Goal: Task Accomplishment & Management: Complete application form

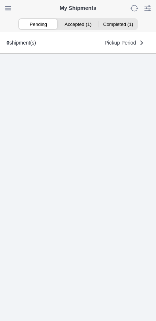
click at [81, 26] on ion-segment-button "Accepted (1)" at bounding box center [78, 24] width 40 height 10
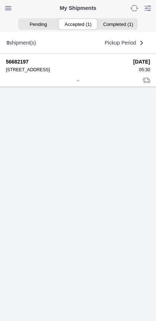
click at [78, 83] on icon at bounding box center [78, 80] width 4 height 4
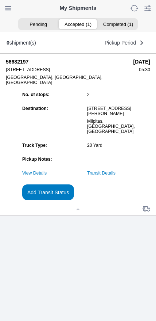
click at [116, 175] on link "Transit Details" at bounding box center [101, 172] width 28 height 5
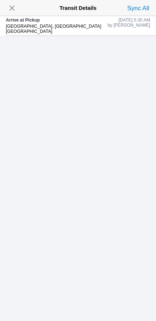
click at [13, 12] on span "button" at bounding box center [12, 8] width 10 height 10
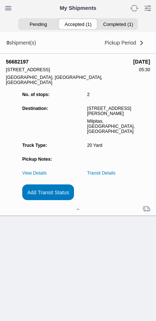
click at [0, 0] on slot "Add Transit Status" at bounding box center [0, 0] width 0 height 0
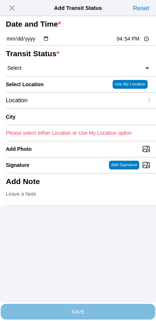
click at [129, 43] on input "16:54" at bounding box center [133, 39] width 34 height 8
click at [128, 43] on input "06:25" at bounding box center [133, 39] width 34 height 8
type input "06:25"
click at [51, 71] on select "Select Arrive at Drop Off Arrive at Pickup Break Start Break Stop Depart Drop O…" at bounding box center [78, 68] width 144 height 7
select select "DPTPULOC"
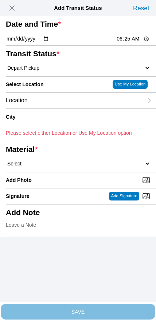
click at [58, 108] on div "Location" at bounding box center [75, 101] width 138 height 16
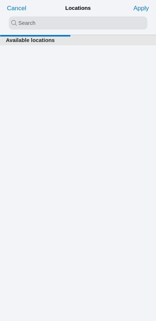
click at [81, 22] on input "search text" at bounding box center [78, 22] width 139 height 13
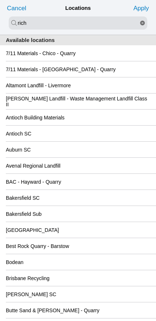
type input "rich"
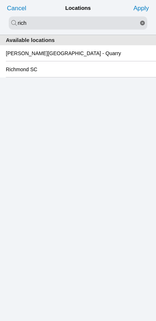
click at [0, 0] on slot "Richmond SC" at bounding box center [0, 0] width 0 height 0
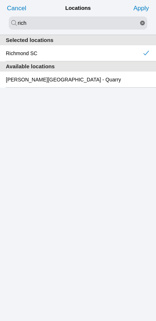
click at [0, 0] on slot "Apply" at bounding box center [0, 0] width 0 height 0
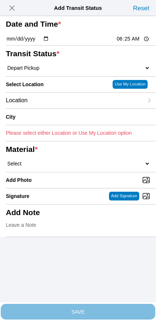
type input "[GEOGRAPHIC_DATA]"
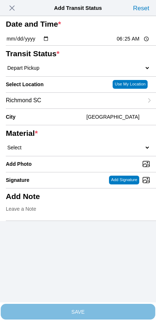
click at [74, 151] on select "Select 1" x 3" Rock 1" x 4" Rock 2" x 4" Rock Asphalt Cold Patch Backfill Spec …" at bounding box center [78, 147] width 144 height 7
select select "708654"
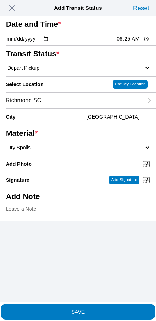
click at [0, 0] on slot "SAVE" at bounding box center [0, 0] width 0 height 0
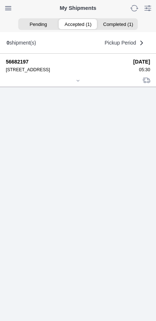
click at [79, 83] on icon at bounding box center [78, 80] width 4 height 4
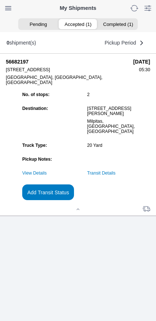
click at [0, 0] on slot "Add Transit Status" at bounding box center [0, 0] width 0 height 0
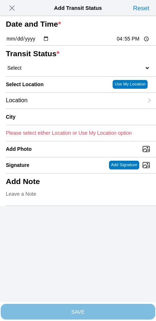
click at [123, 43] on input "16:55" at bounding box center [133, 39] width 34 height 8
type input "08:40"
click at [41, 71] on select "Select Arrive at Drop Off Arrive at Pickup Break Start Break Stop Depart Drop O…" at bounding box center [78, 68] width 144 height 7
select select "DPTDLVLOC"
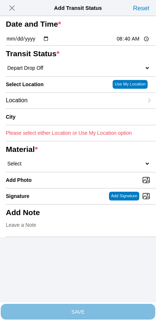
click at [62, 108] on div "Location" at bounding box center [75, 101] width 138 height 16
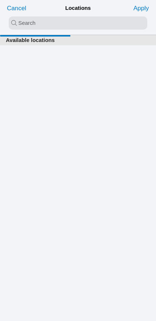
click at [73, 27] on input "search text" at bounding box center [78, 22] width 139 height 13
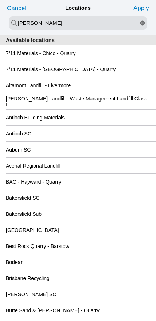
type input "[PERSON_NAME]"
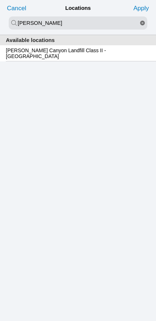
click at [0, 0] on slot "[PERSON_NAME] Canyon Landfill Class II - [GEOGRAPHIC_DATA]" at bounding box center [0, 0] width 0 height 0
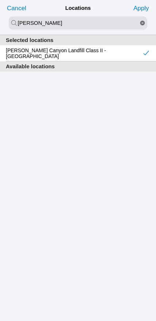
click at [0, 0] on slot "Apply" at bounding box center [0, 0] width 0 height 0
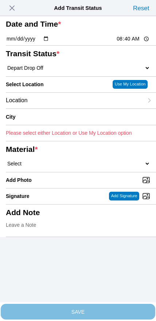
type input "[GEOGRAPHIC_DATA]"
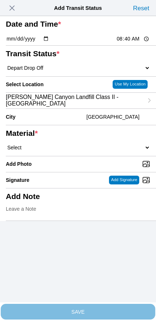
click at [84, 151] on select "Select 1" x 3" Rock 1" x 4" Rock 2" x 4" Rock Asphalt Cold Patch Backfill Spec …" at bounding box center [78, 147] width 144 height 7
select select "708654"
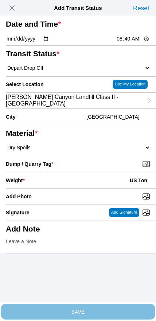
click at [106, 168] on input "Dump / Quarry Tag *" at bounding box center [81, 164] width 150 height 8
type input "C:\fakepath\image.jpg"
click at [65, 188] on div "Weight * US Ton" at bounding box center [78, 180] width 144 height 16
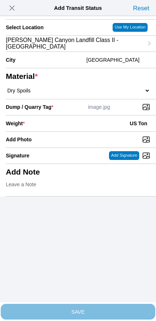
scroll to position [66, 0]
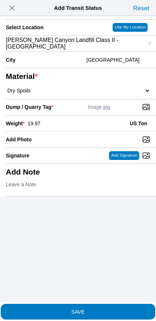
type input "19.97"
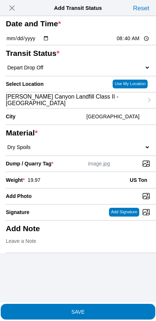
scroll to position [11, 0]
click at [90, 309] on span "SAVE" at bounding box center [78, 311] width 144 height 5
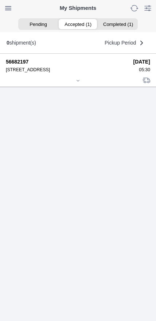
click at [75, 84] on div at bounding box center [78, 80] width 144 height 5
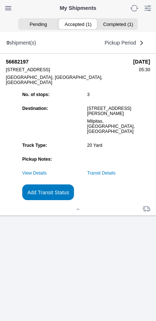
click at [74, 200] on button "Add Transit Status" at bounding box center [48, 192] width 52 height 16
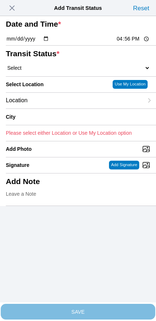
click at [125, 43] on input "16:56" at bounding box center [133, 39] width 34 height 8
type input "09:55"
click at [41, 71] on select "Select Arrive at Drop Off Arrive at Pickup Break Start Break Stop Depart Drop O…" at bounding box center [78, 68] width 144 height 7
select select "DPTPULOC"
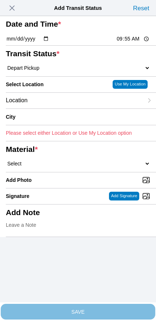
click at [56, 108] on div "Location" at bounding box center [75, 101] width 138 height 16
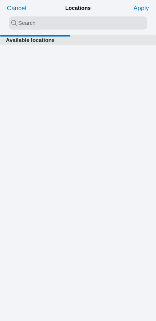
click at [69, 22] on input "search text" at bounding box center [78, 22] width 139 height 13
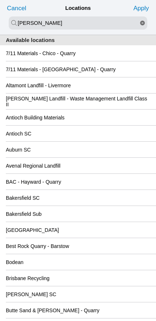
type input "[PERSON_NAME]"
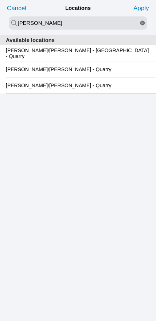
click at [0, 0] on slot "[PERSON_NAME]/[PERSON_NAME] - [GEOGRAPHIC_DATA] - Quarry" at bounding box center [0, 0] width 0 height 0
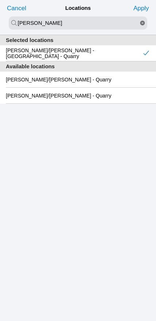
click at [0, 0] on slot "Apply" at bounding box center [0, 0] width 0 height 0
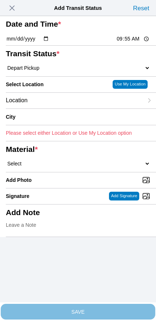
type input "[GEOGRAPHIC_DATA]"
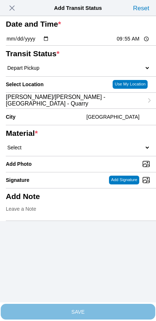
click at [84, 151] on select "Select 1" x 3" Rock 1" x 4" Rock 2" x 4" Rock Asphalt Cold Patch Backfill Spec …" at bounding box center [78, 147] width 144 height 7
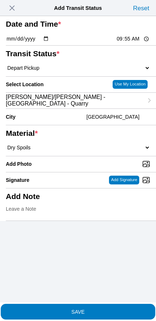
click at [86, 151] on select "Select 1" x 3" Rock 1" x 4" Rock 2" x 4" Rock Asphalt Cold Patch Backfill Spec …" at bounding box center [78, 147] width 144 height 7
select select "708650"
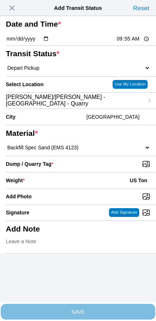
click at [111, 168] on input "Dump / Quarry Tag *" at bounding box center [81, 164] width 150 height 8
type input "C:\fakepath\image.jpg"
click at [70, 188] on div "Weight * US Ton" at bounding box center [78, 180] width 144 height 16
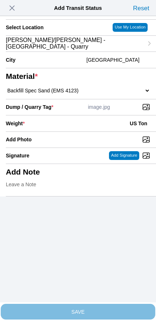
scroll to position [66, 0]
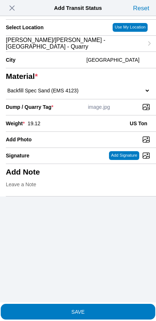
type input "19.12"
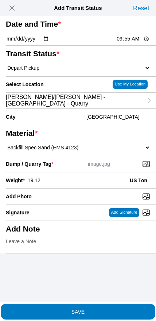
scroll to position [0, 0]
click at [93, 312] on button "SAVE" at bounding box center [78, 312] width 155 height 16
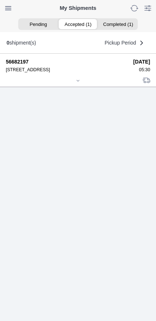
click at [78, 83] on icon at bounding box center [78, 80] width 4 height 4
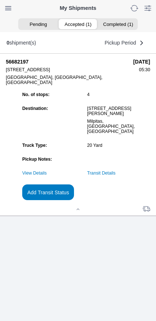
click at [0, 0] on slot "Add Transit Status" at bounding box center [0, 0] width 0 height 0
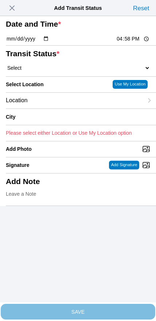
click at [122, 43] on input "16:58" at bounding box center [133, 39] width 34 height 8
type input "10:25"
click at [49, 71] on select "Select Arrive at Drop Off Arrive at Pickup Break Start Break Stop Depart Drop O…" at bounding box center [78, 68] width 144 height 7
select select "DPTDLVLOC"
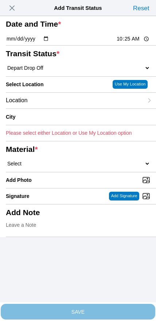
click at [53, 108] on div "Location" at bounding box center [75, 101] width 138 height 16
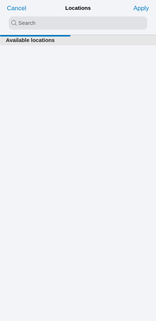
click at [72, 27] on input "search text" at bounding box center [78, 22] width 139 height 13
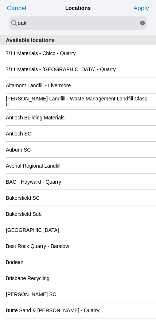
type input "oak"
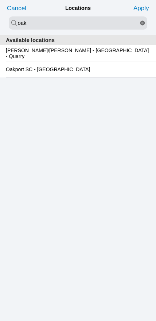
click at [0, 0] on slot "Oakport SC - [GEOGRAPHIC_DATA]" at bounding box center [0, 0] width 0 height 0
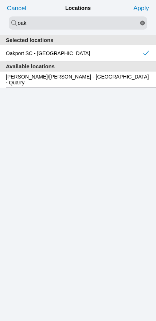
click at [0, 0] on slot "Apply" at bounding box center [0, 0] width 0 height 0
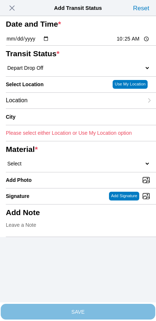
type input "[GEOGRAPHIC_DATA]"
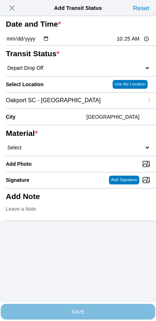
click at [82, 151] on select "Select 1" x 3" Rock 1" x 4" Rock 2" x 4" Rock Asphalt Cold Patch Backfill Spec …" at bounding box center [78, 147] width 144 height 7
select select "708650"
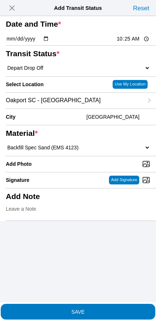
click at [90, 168] on input "Add Photo" at bounding box center [81, 164] width 150 height 8
type input "C:\fakepath\image.jpg"
click at [92, 309] on span "SAVE" at bounding box center [78, 311] width 144 height 5
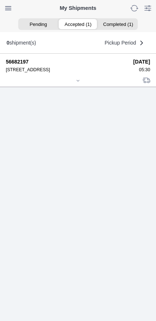
click at [76, 83] on icon at bounding box center [78, 80] width 4 height 4
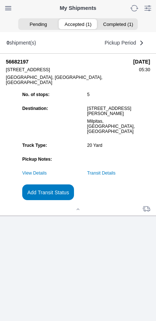
click at [116, 175] on link "Transit Details" at bounding box center [101, 172] width 28 height 5
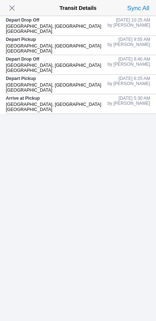
click at [7, 9] on button "button" at bounding box center [12, 8] width 14 height 12
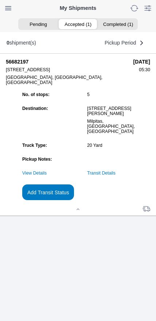
click at [0, 0] on slot "Add Transit Status" at bounding box center [0, 0] width 0 height 0
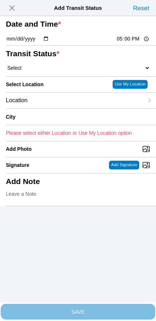
click at [123, 43] on input "17:00" at bounding box center [133, 39] width 34 height 8
type input "11:50"
click at [34, 71] on select "Select Arrive at Drop Off Arrive at Pickup Break Start Break Stop Depart Drop O…" at bounding box center [78, 68] width 144 height 7
select select "DPTPULOC"
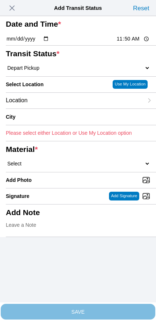
click at [55, 108] on div "Location" at bounding box center [75, 101] width 138 height 16
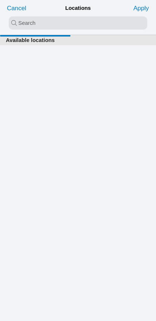
click at [63, 25] on input "search text" at bounding box center [78, 22] width 139 height 13
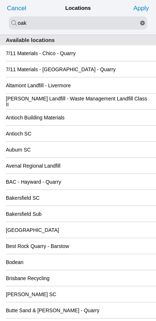
type input "oak"
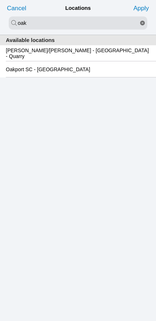
click at [0, 0] on slot "Oakport SC - [GEOGRAPHIC_DATA]" at bounding box center [0, 0] width 0 height 0
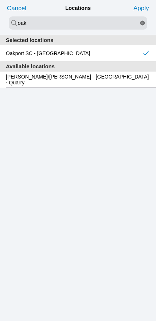
click at [0, 0] on slot "Apply" at bounding box center [0, 0] width 0 height 0
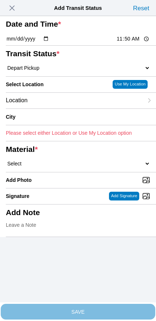
type input "[GEOGRAPHIC_DATA]"
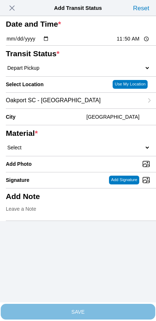
click at [82, 151] on select "Select 1" x 3" Rock 1" x 4" Rock 2" x 4" Rock Asphalt Cold Patch Backfill Spec …" at bounding box center [78, 147] width 144 height 7
select select "708654"
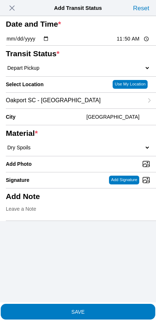
click at [90, 309] on span "SAVE" at bounding box center [78, 311] width 144 height 5
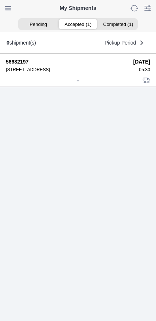
click at [78, 81] on icon at bounding box center [78, 80] width 3 height 1
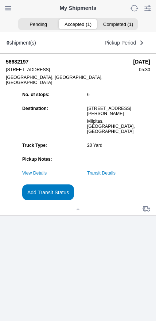
click at [116, 175] on link "Transit Details" at bounding box center [101, 172] width 28 height 5
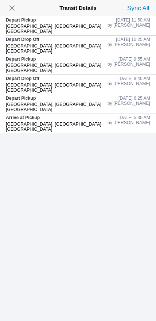
click at [17, 16] on div "Depart Pickup [GEOGRAPHIC_DATA], [GEOGRAPHIC_DATA] [GEOGRAPHIC_DATA]" at bounding box center [57, 25] width 102 height 19
click at [13, 7] on span "button" at bounding box center [12, 8] width 10 height 10
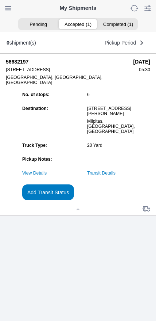
click at [116, 175] on link "Transit Details" at bounding box center [101, 172] width 28 height 5
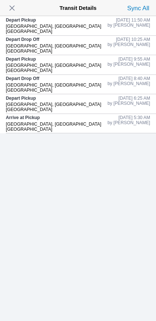
click at [9, 9] on span "button" at bounding box center [12, 8] width 10 height 10
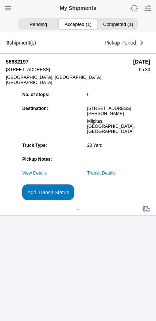
click at [116, 175] on link "Transit Details" at bounding box center [101, 172] width 28 height 5
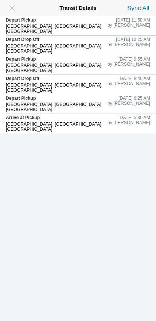
click at [5, 12] on button "button" at bounding box center [12, 8] width 14 height 12
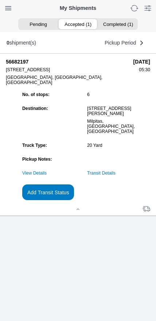
click at [116, 175] on link "Transit Details" at bounding box center [101, 172] width 28 height 5
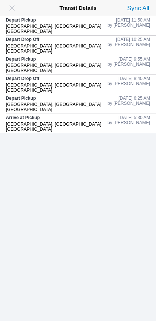
click at [12, 7] on span "button" at bounding box center [12, 8] width 10 height 10
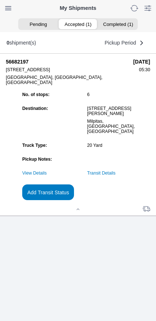
click at [0, 0] on slot "Add Transit Status" at bounding box center [0, 0] width 0 height 0
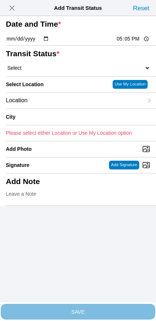
click at [13, 8] on span "button" at bounding box center [12, 8] width 10 height 10
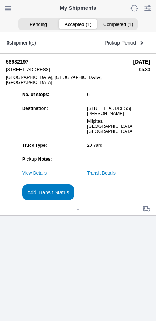
click at [116, 175] on link "Transit Details" at bounding box center [101, 172] width 28 height 5
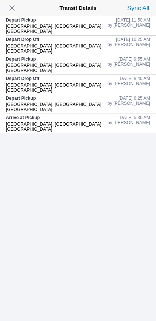
click at [0, 0] on slot "by [PERSON_NAME]" at bounding box center [0, 0] width 0 height 0
click at [11, 10] on span "button" at bounding box center [12, 8] width 10 height 10
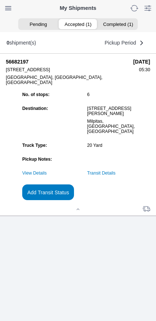
click at [0, 0] on slot "Add Transit Status" at bounding box center [0, 0] width 0 height 0
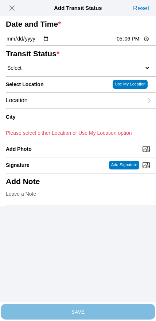
click at [127, 43] on input "17:06" at bounding box center [133, 39] width 34 height 8
type input "10:50"
click at [38, 71] on select "Select Arrive at Drop Off Arrive at Pickup Break Start Break Stop Depart Drop O…" at bounding box center [78, 68] width 144 height 7
select select "DPTPULOC"
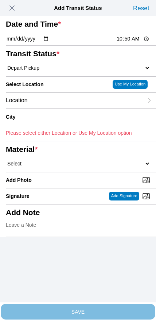
click at [53, 108] on div "Location" at bounding box center [75, 101] width 138 height 16
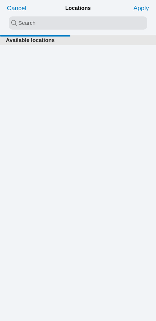
click at [62, 24] on input "search text" at bounding box center [78, 22] width 139 height 13
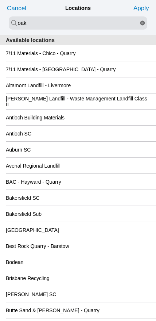
type input "oak"
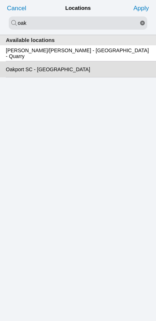
click at [0, 0] on slot "Oakport SC - [GEOGRAPHIC_DATA]" at bounding box center [0, 0] width 0 height 0
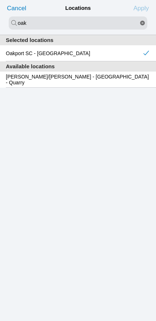
click at [0, 0] on slot "Apply" at bounding box center [0, 0] width 0 height 0
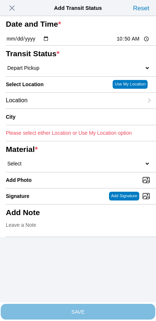
type input "[GEOGRAPHIC_DATA]"
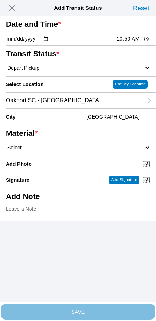
click at [90, 151] on select "Select 1" x 3" Rock 1" x 4" Rock 2" x 4" Rock Asphalt Cold Patch Backfill Spec …" at bounding box center [78, 147] width 144 height 7
select select "708654"
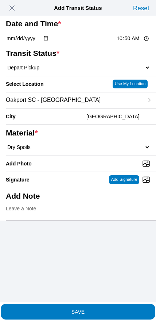
click at [84, 220] on div "Add Note" at bounding box center [78, 204] width 144 height 32
click at [103, 220] on div "Add Note not pickup 11:50 am ?" at bounding box center [78, 204] width 144 height 32
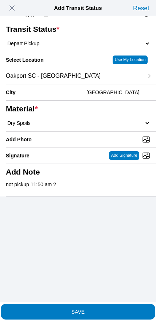
scroll to position [107, 0]
type textarea "not pickup 11:50 am"
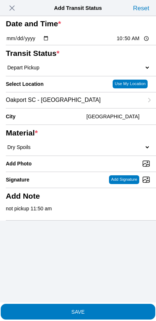
click at [109, 309] on span "SAVE" at bounding box center [78, 311] width 144 height 5
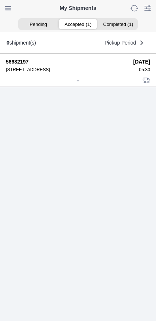
click at [77, 83] on icon at bounding box center [78, 80] width 4 height 4
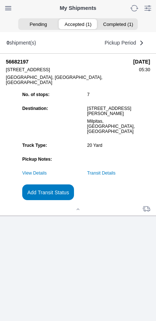
click at [0, 0] on slot "Add Transit Status" at bounding box center [0, 0] width 0 height 0
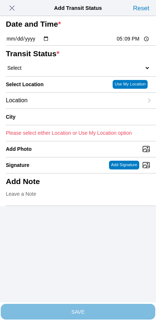
click at [123, 43] on input "17:09" at bounding box center [133, 39] width 34 height 8
type input "12:50"
click at [45, 71] on select "Select Arrive at Drop Off Arrive at Pickup Break Start Break Stop Depart Drop O…" at bounding box center [78, 68] width 144 height 7
select select "DPTDLVLOC"
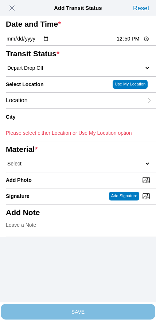
click at [54, 108] on div "Location" at bounding box center [75, 101] width 138 height 16
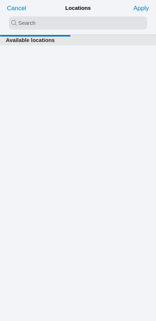
click at [65, 25] on input "search text" at bounding box center [78, 22] width 139 height 13
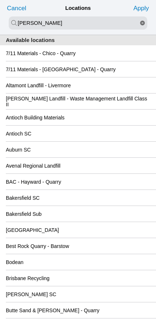
type input "[PERSON_NAME]"
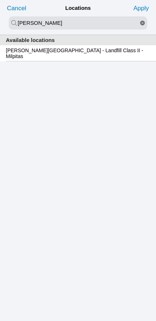
click at [0, 0] on slot "[PERSON_NAME][GEOGRAPHIC_DATA] - Landfill Class II - Milpitas" at bounding box center [0, 0] width 0 height 0
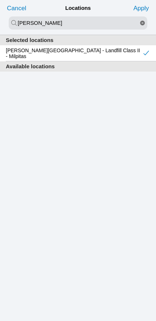
click at [0, 0] on slot "Apply" at bounding box center [0, 0] width 0 height 0
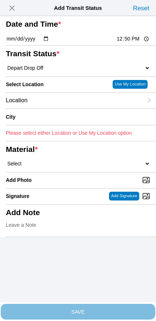
type input "Milpitas"
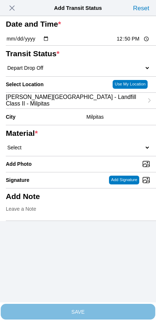
click at [86, 151] on select "Select 1" x 3" Rock 1" x 4" Rock 2" x 4" Rock Asphalt Cold Patch Backfill Spec …" at bounding box center [78, 147] width 144 height 7
select select "708654"
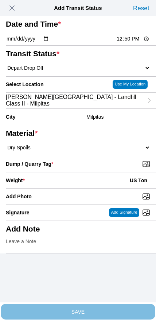
click at [106, 168] on input "Dump / Quarry Tag *" at bounding box center [81, 164] width 150 height 8
type input "C:\fakepath\image.jpg"
click at [70, 188] on div "Weight * US Ton" at bounding box center [78, 180] width 144 height 16
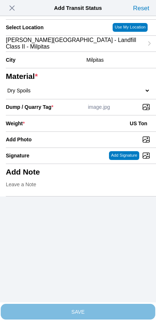
scroll to position [66, 0]
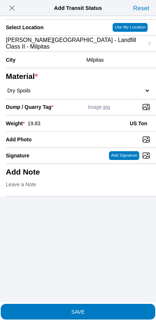
type input "19.83"
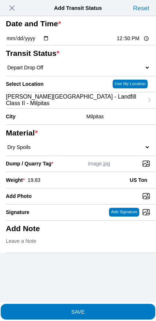
scroll to position [16, 0]
click at [132, 35] on input "12:50" at bounding box center [133, 39] width 34 height 8
type input "12:30"
click at [94, 309] on span "SAVE" at bounding box center [78, 311] width 144 height 5
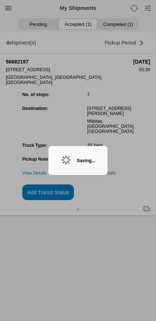
click at [82, 270] on ion-backdrop at bounding box center [78, 160] width 156 height 321
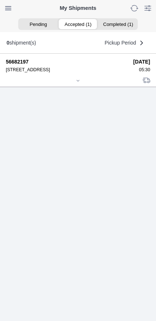
click at [75, 84] on div at bounding box center [78, 80] width 144 height 5
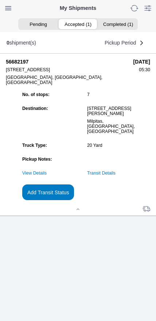
click at [0, 0] on slot "Add Transit Status" at bounding box center [0, 0] width 0 height 0
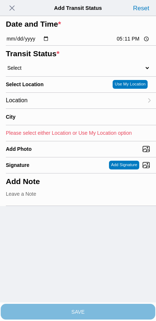
click at [127, 43] on input "17:11" at bounding box center [133, 39] width 34 height 8
type input "13:40"
click at [42, 71] on select "Select Arrive at Drop Off Arrive at Pickup Break Start Break Stop Depart Drop O…" at bounding box center [78, 68] width 144 height 7
select select "DPTPULOC"
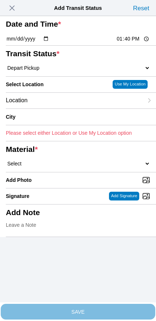
click at [53, 108] on div "Location" at bounding box center [75, 101] width 138 height 16
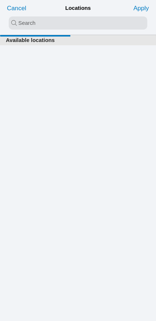
click at [70, 21] on input "search text" at bounding box center [78, 22] width 139 height 13
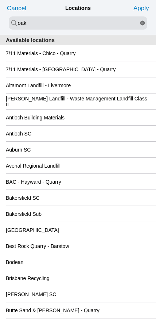
type input "oak"
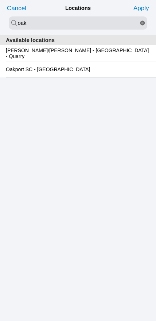
click at [0, 0] on slot "Oakport SC - [GEOGRAPHIC_DATA]" at bounding box center [0, 0] width 0 height 0
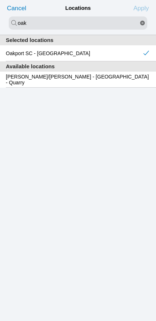
click at [0, 0] on slot "Apply" at bounding box center [0, 0] width 0 height 0
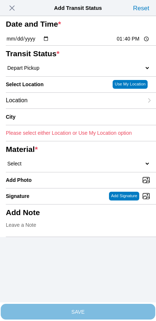
type input "[GEOGRAPHIC_DATA]"
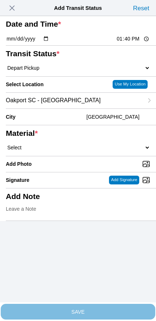
click at [101, 151] on select "Select 1" x 3" Rock 1" x 4" Rock 2" x 4" Rock Asphalt Cold Patch Backfill Spec …" at bounding box center [78, 147] width 144 height 7
select select "708654"
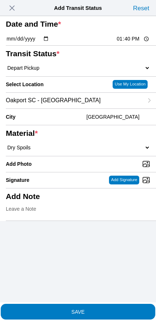
click at [101, 309] on span "SAVE" at bounding box center [78, 311] width 144 height 5
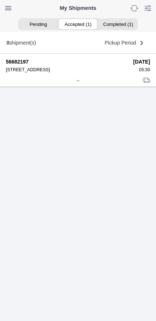
click at [76, 84] on div at bounding box center [78, 80] width 144 height 5
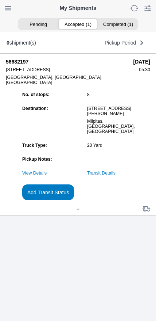
click at [0, 0] on slot "Add Transit Status" at bounding box center [0, 0] width 0 height 0
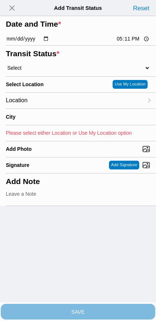
click at [125, 43] on input "17:11" at bounding box center [133, 39] width 34 height 8
type input "15:00"
click at [46, 71] on select "Select Arrive at Drop Off Arrive at Pickup Break Start Break Stop Depart Drop O…" at bounding box center [78, 68] width 144 height 7
select select "BREAKSTART"
click at [58, 108] on div "Location" at bounding box center [75, 101] width 138 height 16
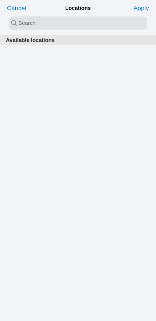
click at [64, 27] on input "search text" at bounding box center [78, 22] width 139 height 13
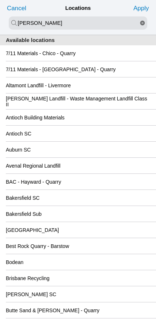
type input "[PERSON_NAME]"
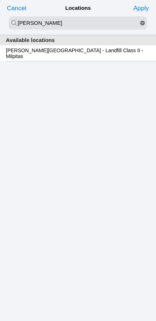
click at [0, 0] on slot "[PERSON_NAME][GEOGRAPHIC_DATA] - Landfill Class II - Milpitas" at bounding box center [0, 0] width 0 height 0
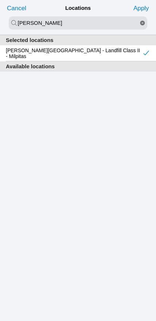
click at [0, 0] on slot "Apply" at bounding box center [0, 0] width 0 height 0
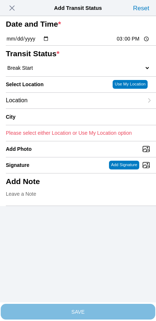
type input "Milpitas"
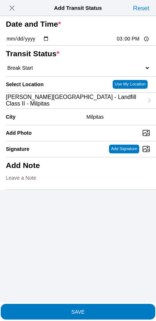
click at [0, 0] on slot "SAVE" at bounding box center [0, 0] width 0 height 0
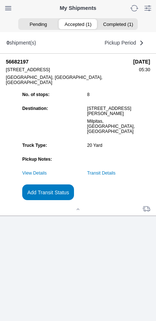
click at [0, 0] on slot "Add Transit Status" at bounding box center [0, 0] width 0 height 0
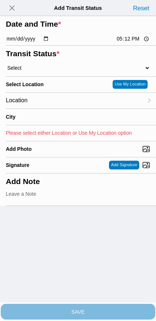
click at [124, 43] on input "17:12" at bounding box center [133, 39] width 34 height 8
type input "15:30"
click at [43, 71] on select "Select Arrive at Drop Off Arrive at Pickup Break Start Break Stop Depart Drop O…" at bounding box center [78, 68] width 144 height 7
select select "BREAKSTOP"
click at [55, 108] on div "Location" at bounding box center [75, 101] width 138 height 16
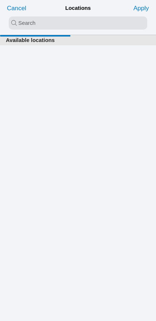
click at [71, 27] on input "search text" at bounding box center [78, 22] width 139 height 13
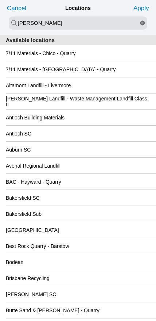
type input "[PERSON_NAME]"
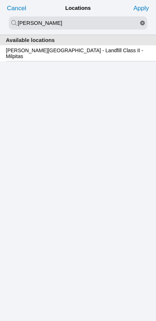
click at [0, 0] on slot "[PERSON_NAME][GEOGRAPHIC_DATA] - Landfill Class II - Milpitas" at bounding box center [0, 0] width 0 height 0
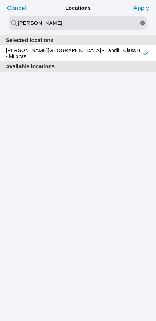
click at [0, 0] on slot "Apply" at bounding box center [0, 0] width 0 height 0
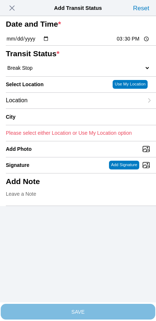
type input "Milpitas"
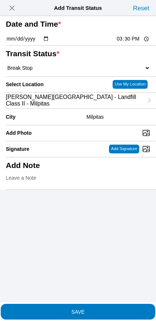
click at [94, 309] on span "SAVE" at bounding box center [78, 311] width 144 height 5
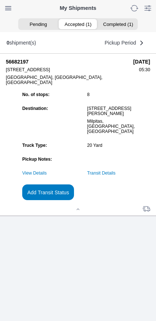
click at [0, 0] on slot "Add Transit Status" at bounding box center [0, 0] width 0 height 0
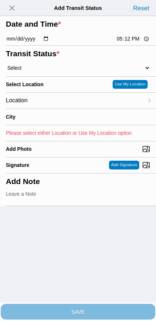
click at [126, 43] on input "17:12" at bounding box center [133, 39] width 34 height 8
type input "16:30"
click at [43, 71] on select "Select Arrive at Drop Off Arrive at Pickup Break Start Break Stop Depart Drop O…" at bounding box center [78, 68] width 144 height 7
select select "DPTDLVLOC"
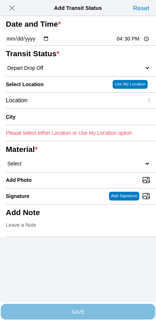
click at [63, 108] on div "Location" at bounding box center [75, 101] width 138 height 16
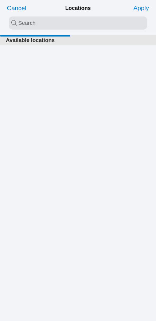
click at [70, 27] on input "search text" at bounding box center [78, 22] width 139 height 13
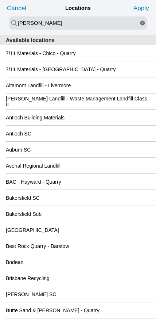
type input "[PERSON_NAME]"
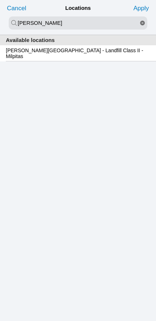
click at [0, 0] on slot "[PERSON_NAME][GEOGRAPHIC_DATA] - Landfill Class II - Milpitas" at bounding box center [0, 0] width 0 height 0
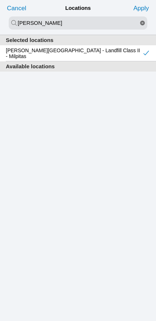
click at [0, 0] on slot "Apply" at bounding box center [0, 0] width 0 height 0
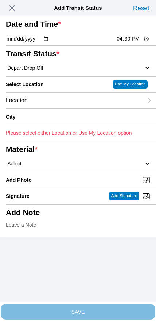
type input "Milpitas"
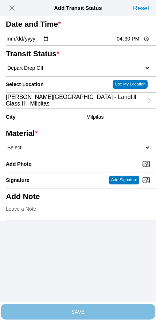
click at [84, 151] on select "Select 1" x 3" Rock 1" x 4" Rock 2" x 4" Rock Asphalt Cold Patch Backfill Spec …" at bounding box center [78, 147] width 144 height 7
select select "708654"
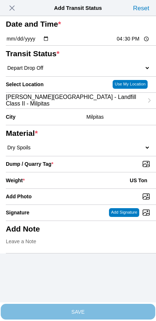
click at [111, 168] on input "Dump / Quarry Tag *" at bounding box center [81, 164] width 150 height 8
type input "C:\fakepath\image.jpg"
click at [70, 188] on div "Weight * US Ton" at bounding box center [78, 180] width 144 height 16
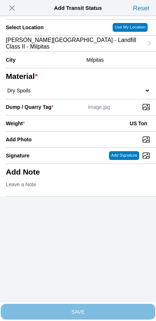
scroll to position [66, 0]
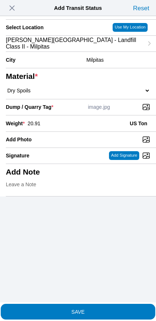
type input "20.91"
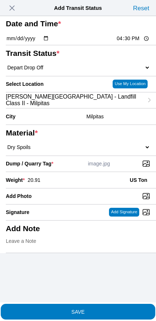
scroll to position [22, 0]
click at [90, 310] on span "SAVE" at bounding box center [78, 311] width 144 height 5
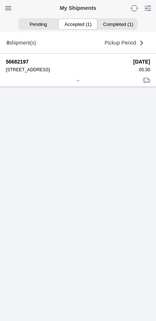
click at [76, 84] on div at bounding box center [78, 80] width 144 height 5
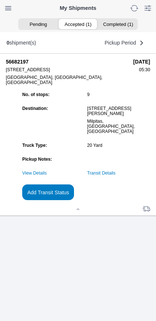
click at [0, 0] on slot "Add Transit Status" at bounding box center [0, 0] width 0 height 0
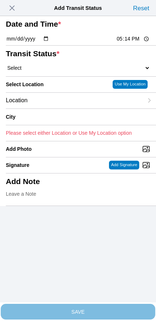
click at [130, 43] on input "17:14" at bounding box center [133, 39] width 34 height 8
type input "18:30"
click at [41, 71] on select "Select Arrive at Drop Off Arrive at Pickup Break Start Break Stop Depart Drop O…" at bounding box center [78, 68] width 144 height 7
select select "DELIVRED"
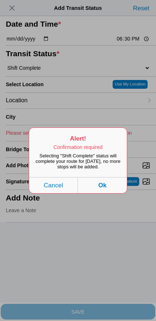
click at [115, 191] on button "Ok" at bounding box center [102, 185] width 49 height 16
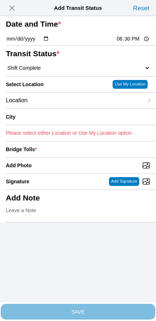
click at [56, 108] on div "Location" at bounding box center [75, 101] width 138 height 16
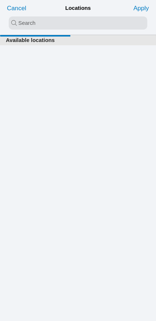
click at [73, 26] on input "search text" at bounding box center [78, 22] width 139 height 13
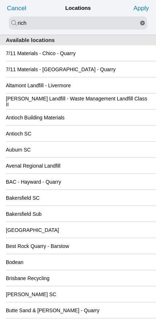
type input "rich"
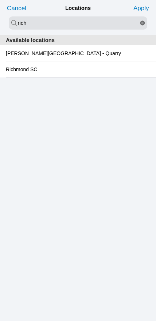
click at [0, 0] on slot "Richmond SC" at bounding box center [0, 0] width 0 height 0
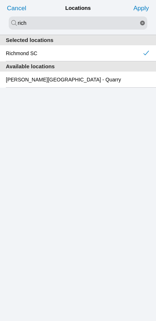
click at [0, 0] on slot "Apply" at bounding box center [0, 0] width 0 height 0
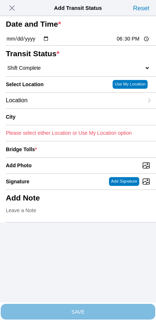
type input "[GEOGRAPHIC_DATA]"
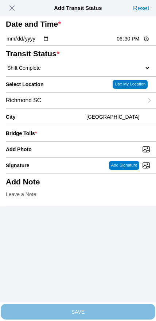
click at [86, 153] on input "Add Photo" at bounding box center [81, 149] width 150 height 8
type input "C:\fakepath\IMG_6938.jpeg"
click at [99, 141] on input "number" at bounding box center [95, 133] width 111 height 16
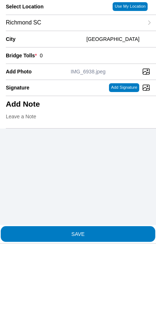
type input "0"
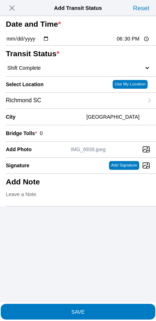
click at [107, 312] on button "SAVE" at bounding box center [78, 312] width 155 height 16
